Goal: Information Seeking & Learning: Find specific fact

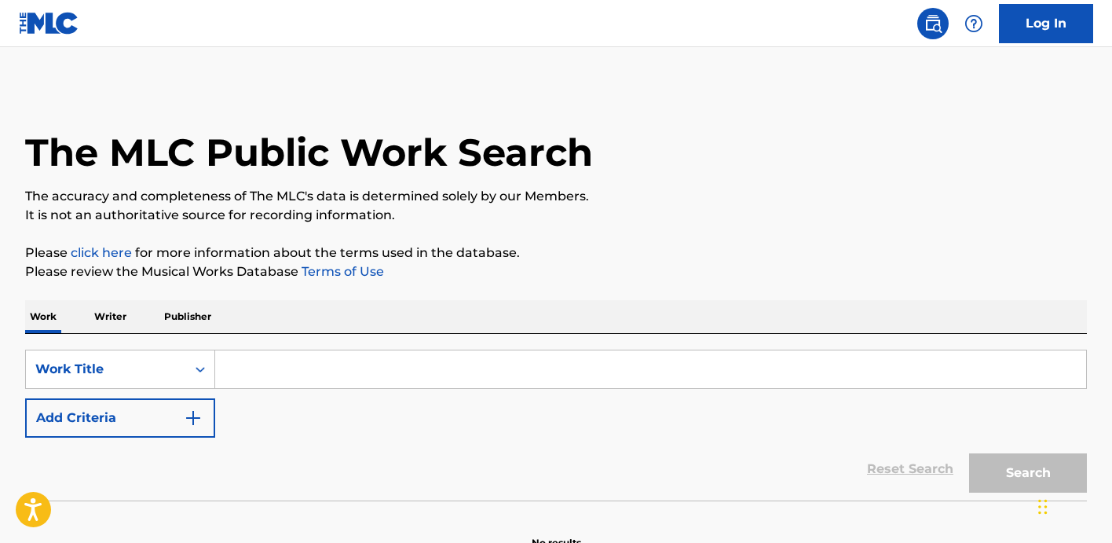
click at [396, 379] on input "Search Form" at bounding box center [650, 369] width 871 height 38
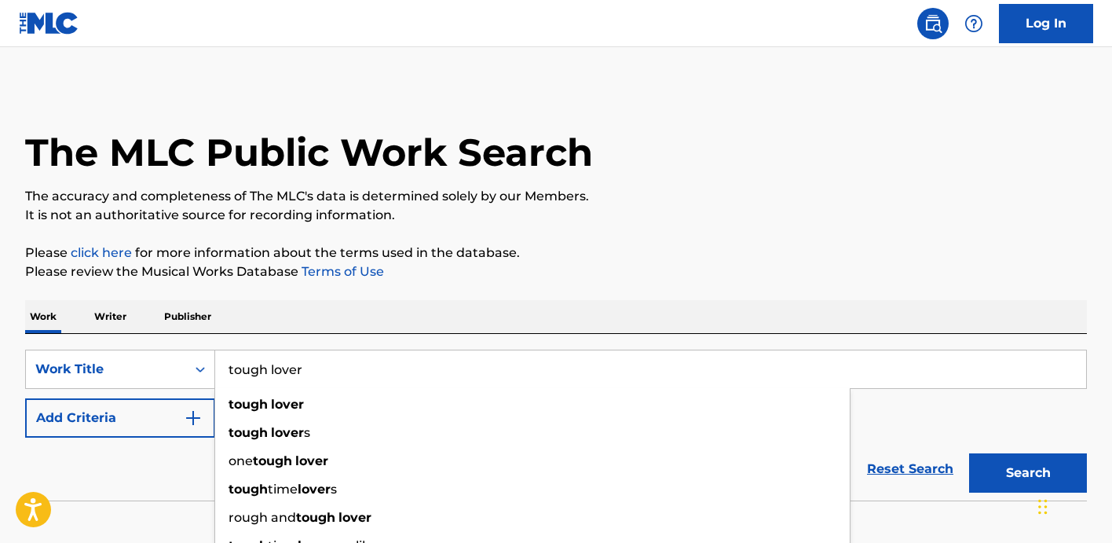
type input "tough lover"
click at [175, 476] on div "Reset Search Search" at bounding box center [556, 468] width 1062 height 63
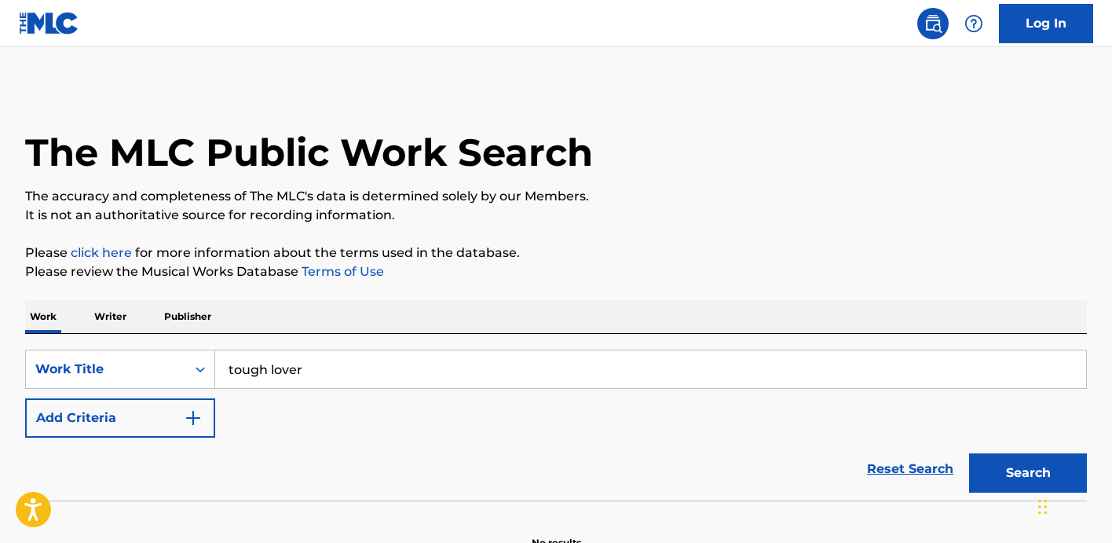
click at [229, 426] on div "SearchWithCriteria6f612fc6-146d-4a5a-8d83-b112f1c3cd75 Work Title tough lover A…" at bounding box center [556, 393] width 1062 height 88
click at [199, 426] on img "Search Form" at bounding box center [193, 417] width 19 height 19
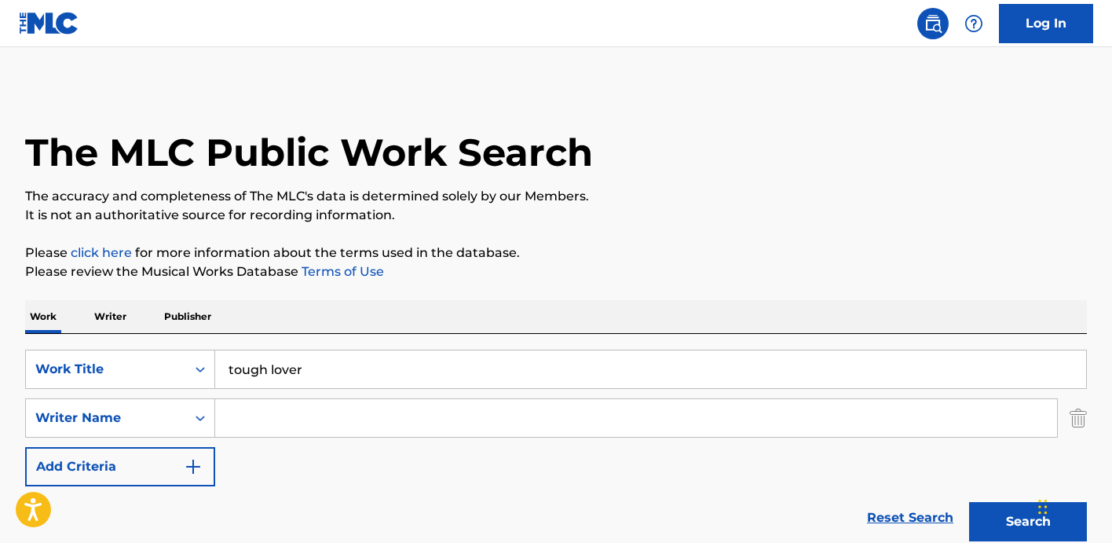
click at [264, 422] on input "Search Form" at bounding box center [636, 418] width 842 height 38
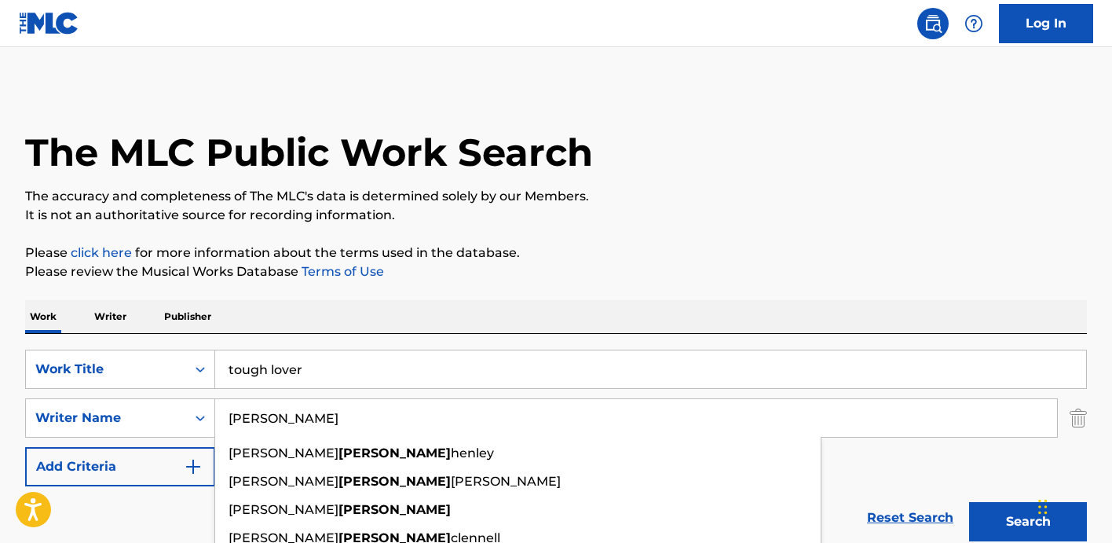
type input "[PERSON_NAME]"
click at [969, 502] on button "Search" at bounding box center [1028, 521] width 118 height 39
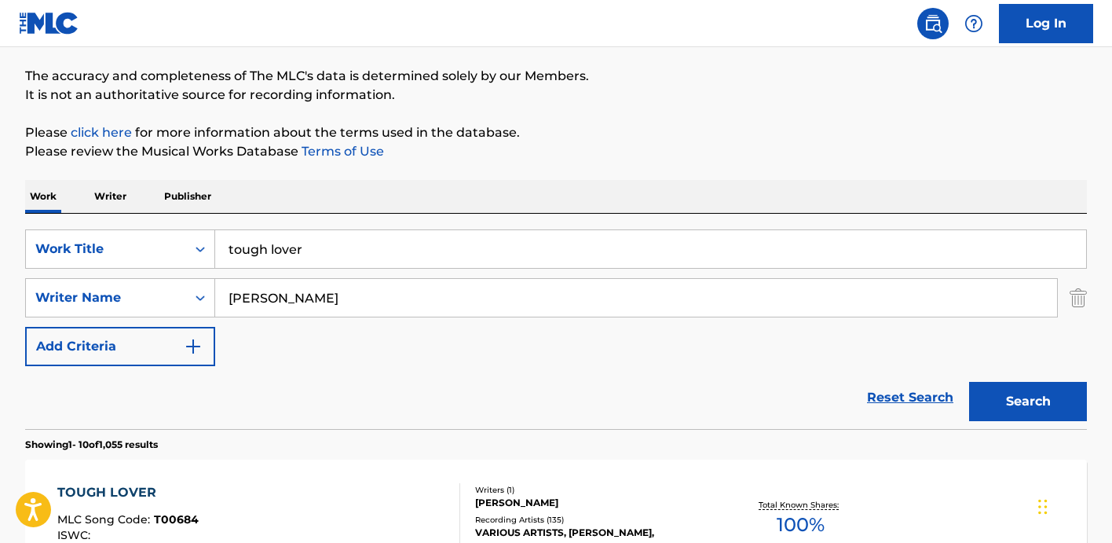
scroll to position [383, 0]
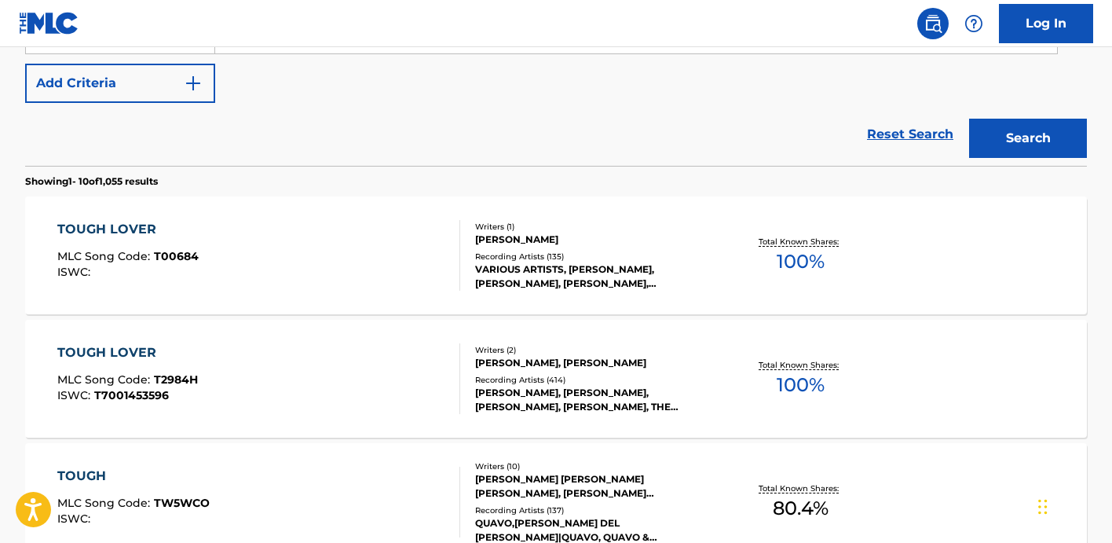
click at [318, 358] on div "TOUGH LOVER MLC Song Code : T2984H ISWC : T7001453596" at bounding box center [259, 378] width 404 height 71
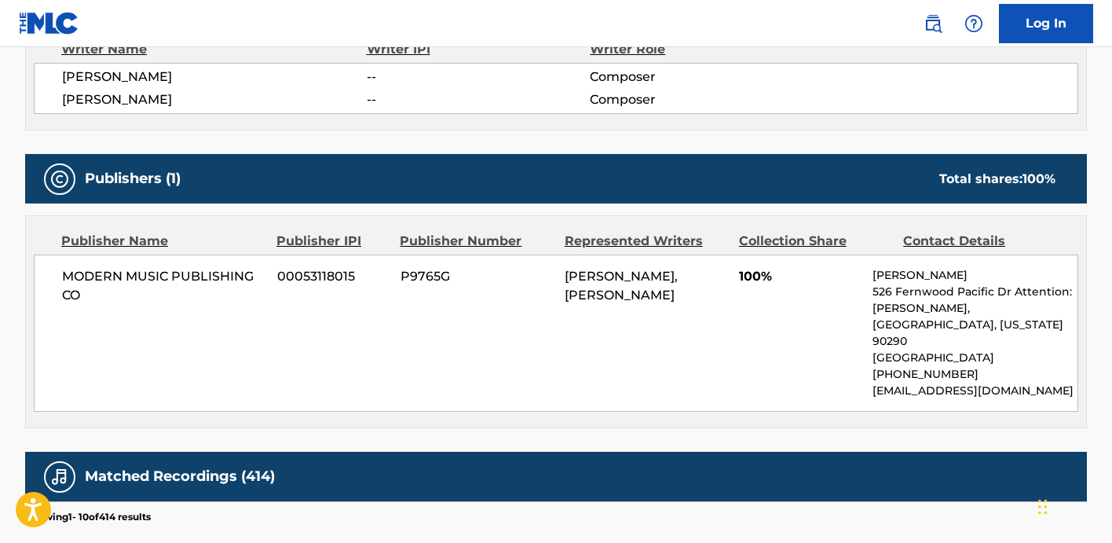
scroll to position [591, 0]
